Goal: Register for event/course

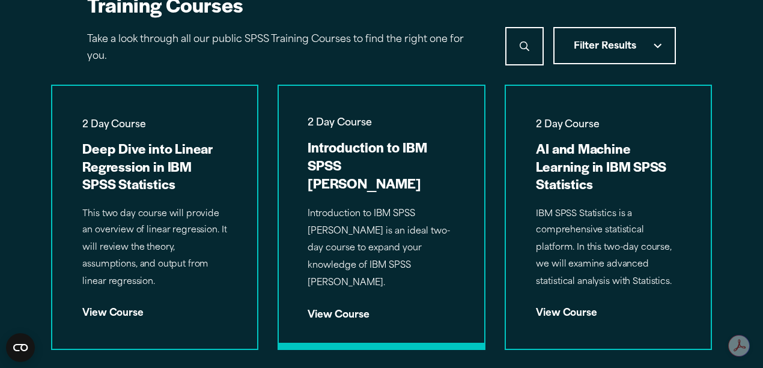
scroll to position [894, 0]
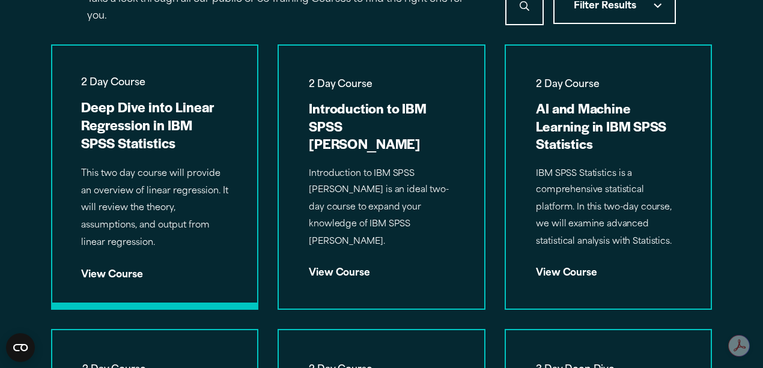
click at [123, 273] on div "View Course" at bounding box center [154, 270] width 147 height 19
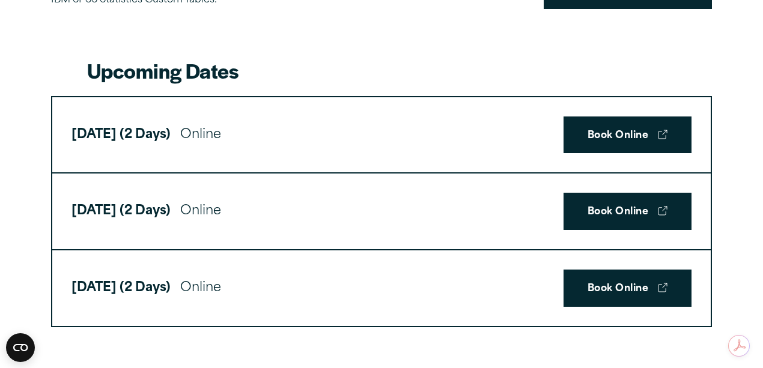
scroll to position [641, 0]
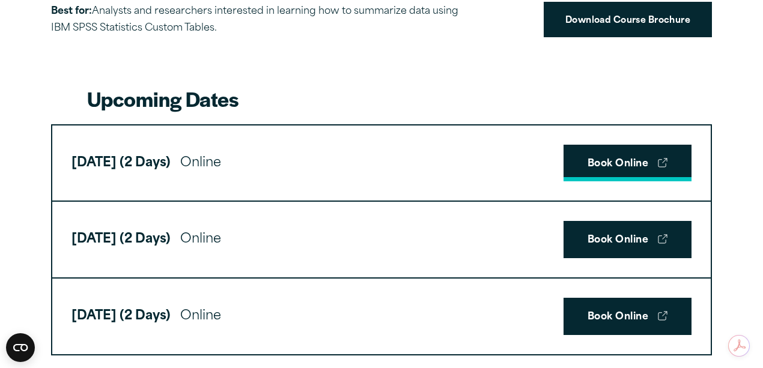
click at [610, 165] on link "Book Online" at bounding box center [628, 163] width 128 height 37
